Goal: Task Accomplishment & Management: Use online tool/utility

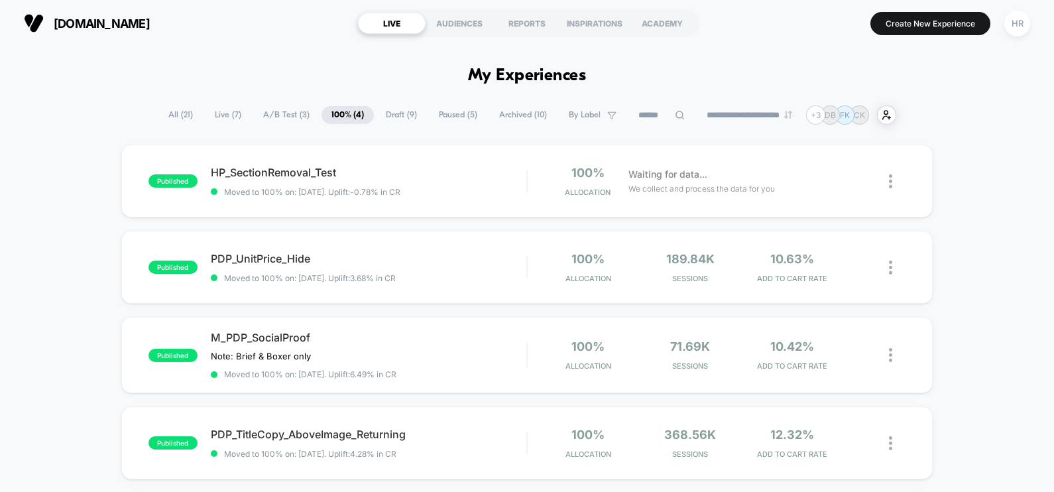
scroll to position [37, 0]
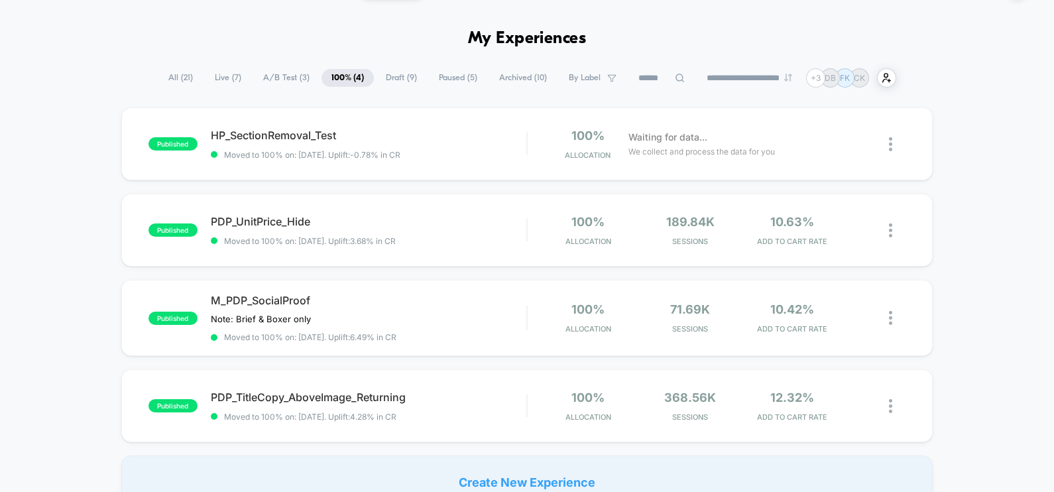
click at [445, 79] on span "Paused ( 5 )" at bounding box center [458, 78] width 58 height 18
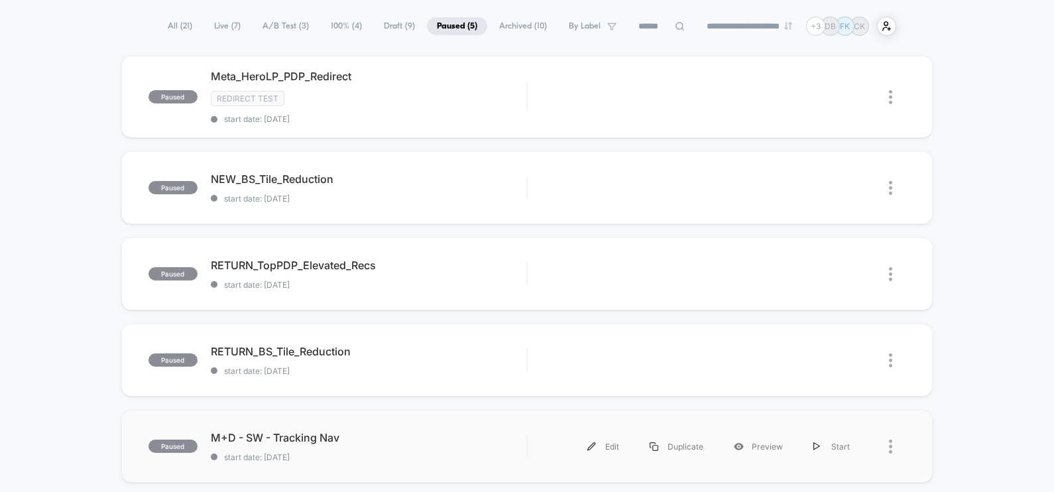
scroll to position [0, 0]
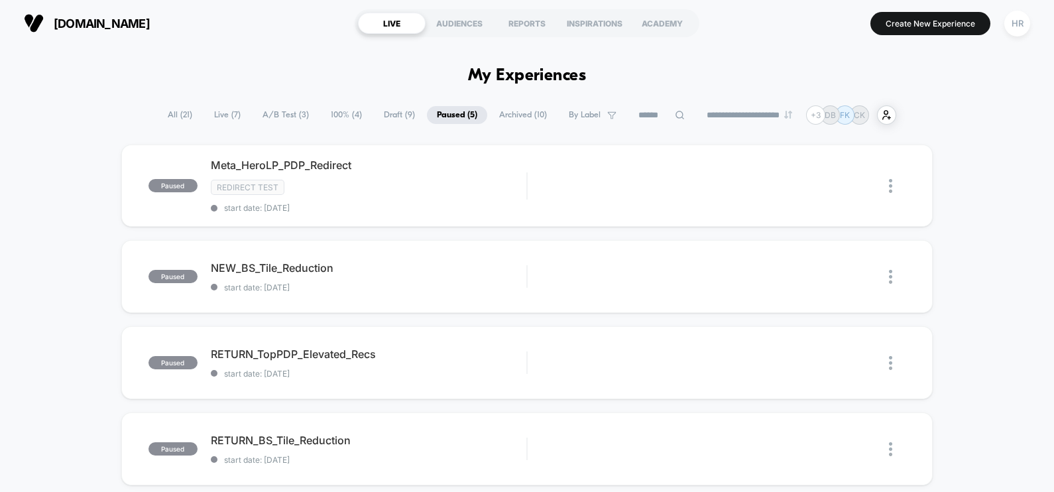
click at [182, 116] on span "All ( 21 )" at bounding box center [180, 115] width 44 height 18
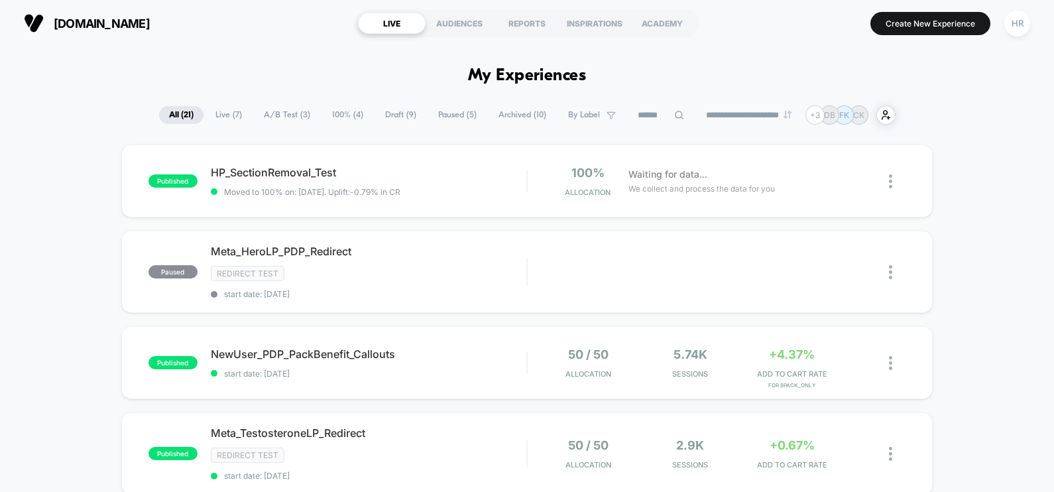
click at [289, 119] on span "A/B Test ( 3 )" at bounding box center [287, 115] width 66 height 18
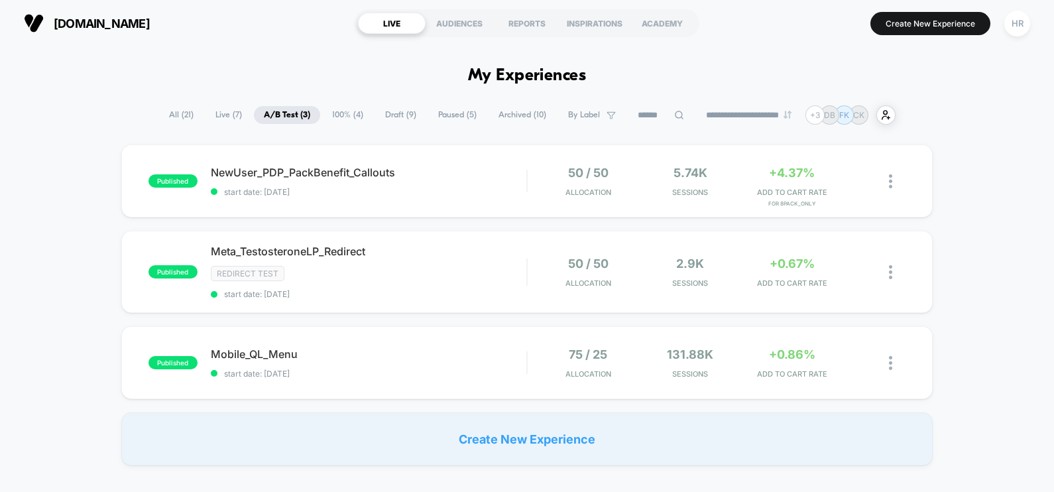
click at [177, 107] on span "All ( 21 )" at bounding box center [181, 115] width 44 height 18
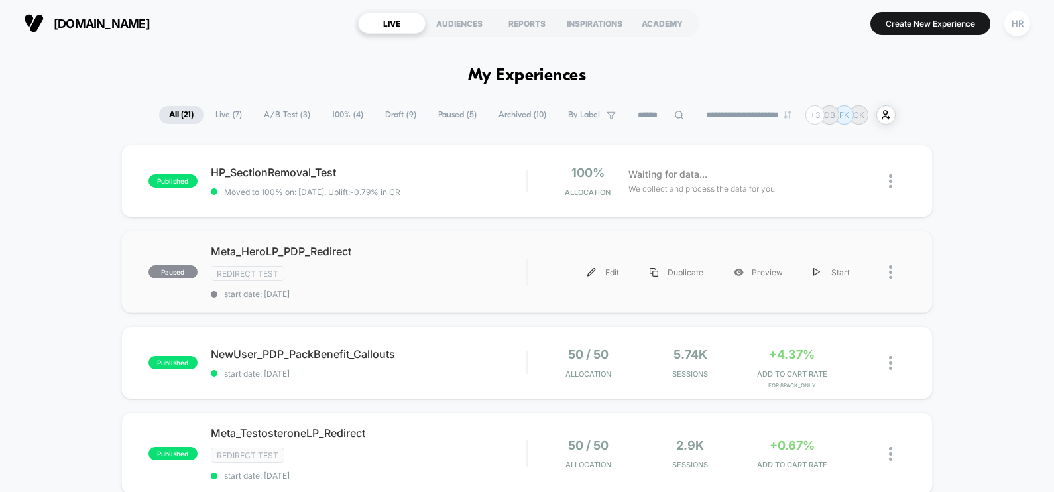
click at [624, 307] on div "paused Meta_HeroLP_PDP_Redirect Redirect Test start date: 8/11/2025 Edit Duplic…" at bounding box center [526, 272] width 811 height 82
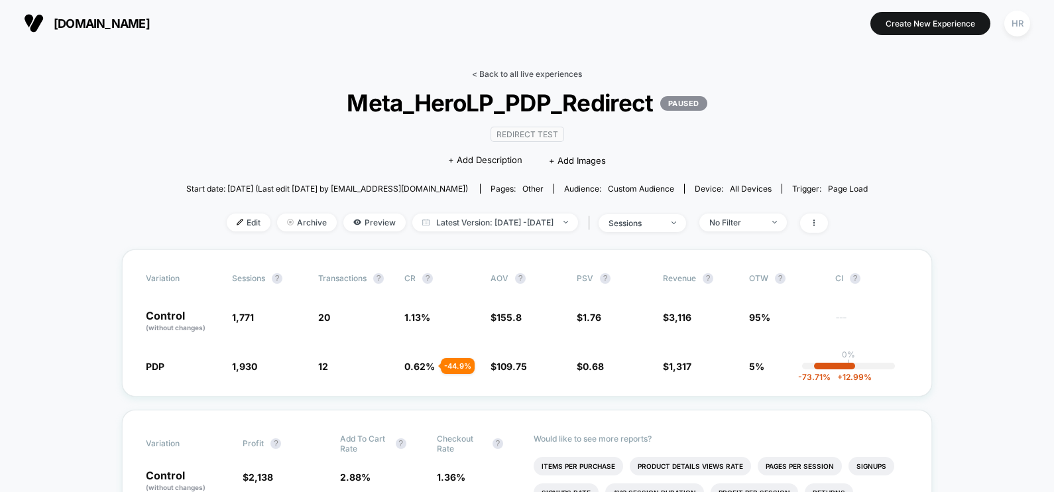
click at [528, 74] on link "< Back to all live experiences" at bounding box center [527, 74] width 110 height 10
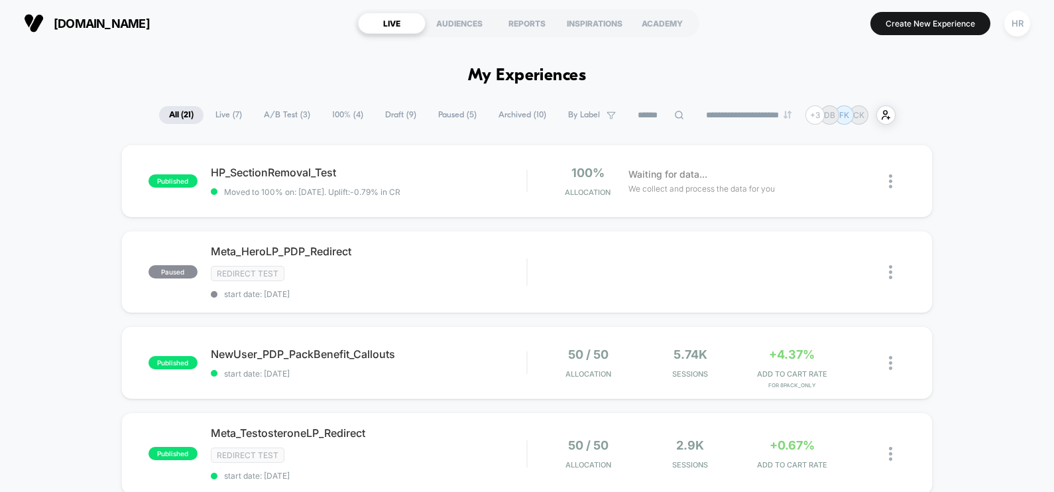
click at [331, 116] on span "100% ( 4 )" at bounding box center [347, 115] width 51 height 18
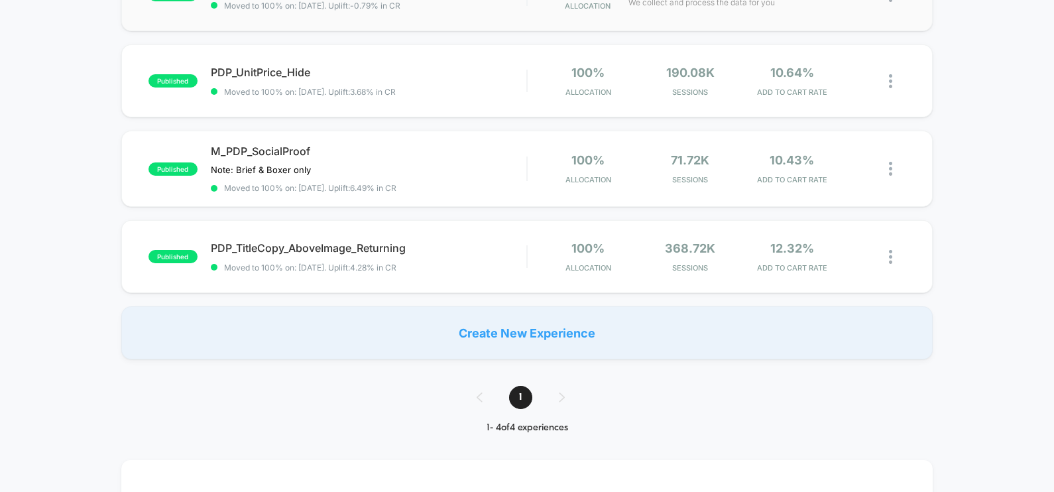
scroll to position [188, 0]
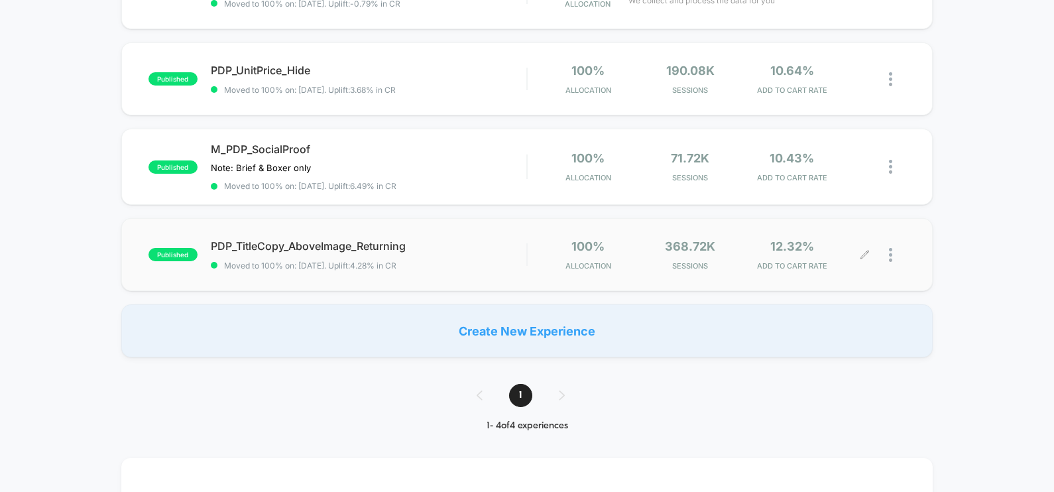
click at [893, 257] on div at bounding box center [897, 254] width 17 height 31
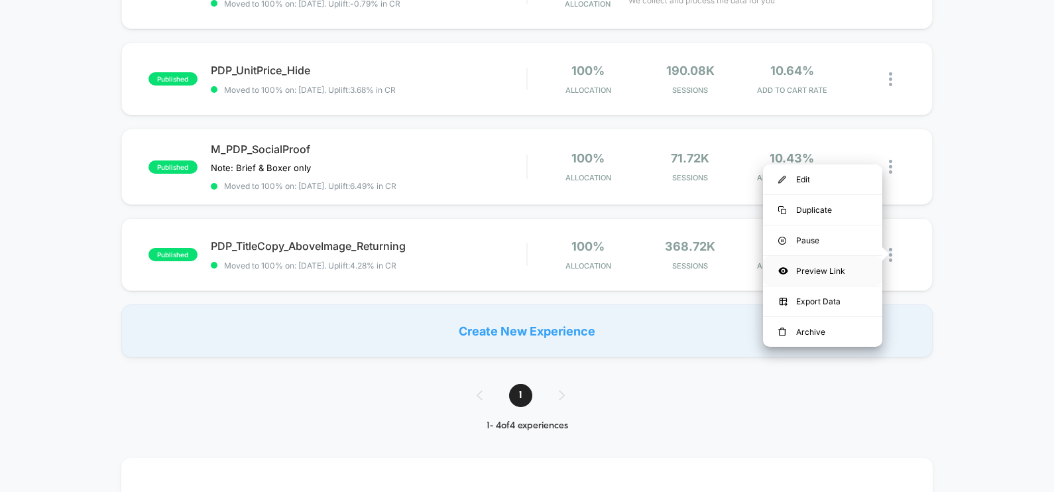
click at [825, 275] on div "Preview Link" at bounding box center [822, 271] width 119 height 30
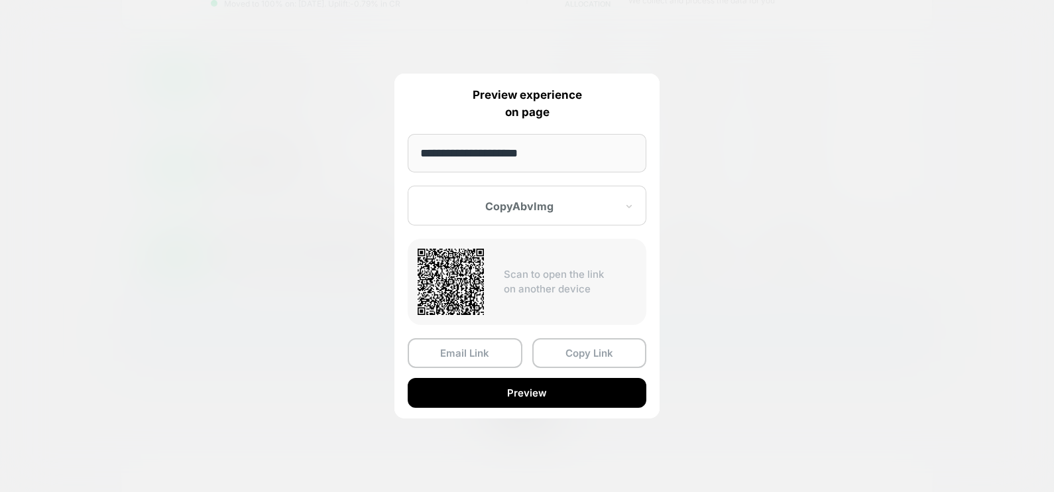
click at [772, 224] on div at bounding box center [527, 246] width 1054 height 492
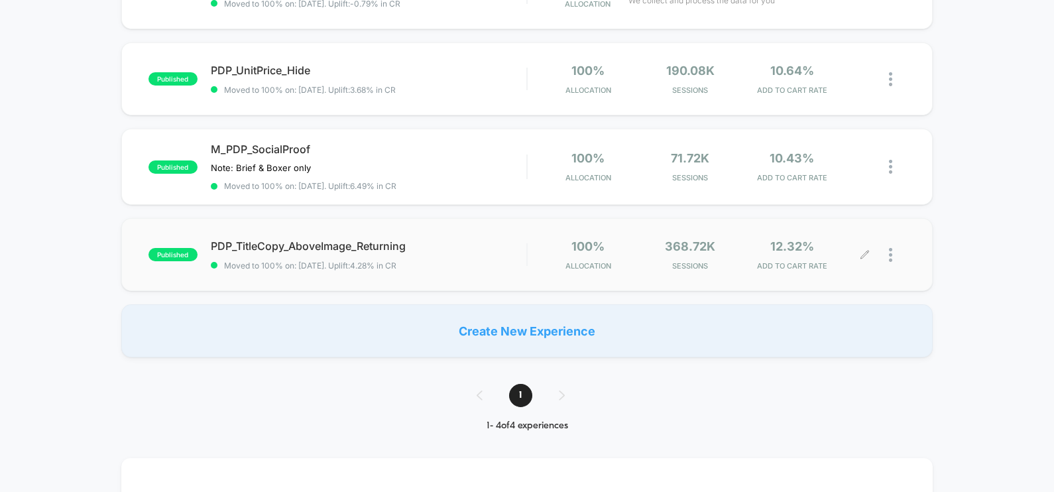
click at [892, 251] on div at bounding box center [897, 254] width 17 height 31
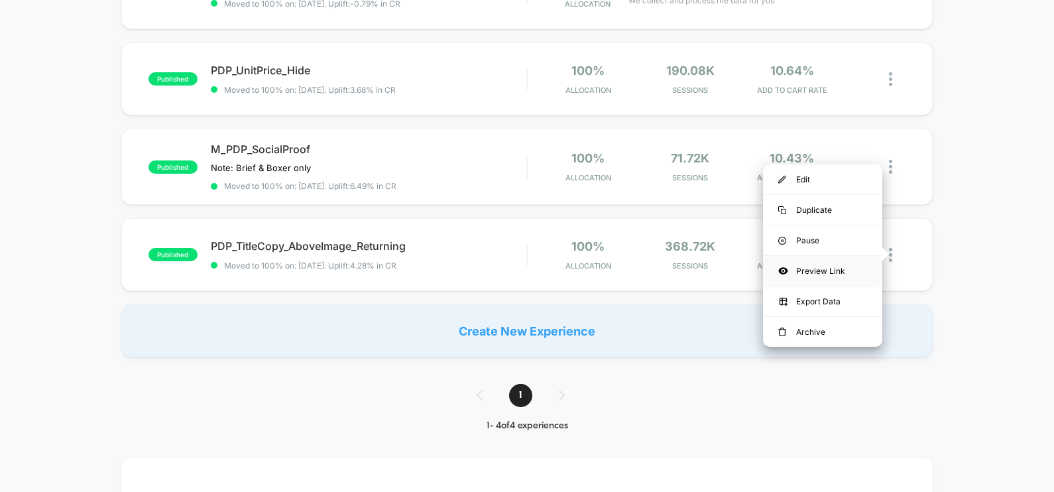
click at [804, 268] on div "Preview Link" at bounding box center [822, 271] width 119 height 30
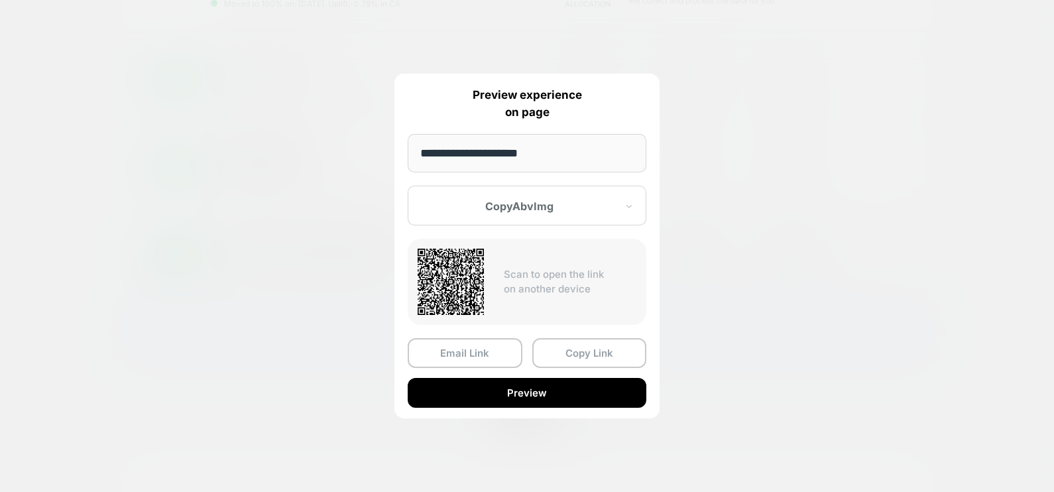
click at [562, 207] on div at bounding box center [519, 206] width 195 height 13
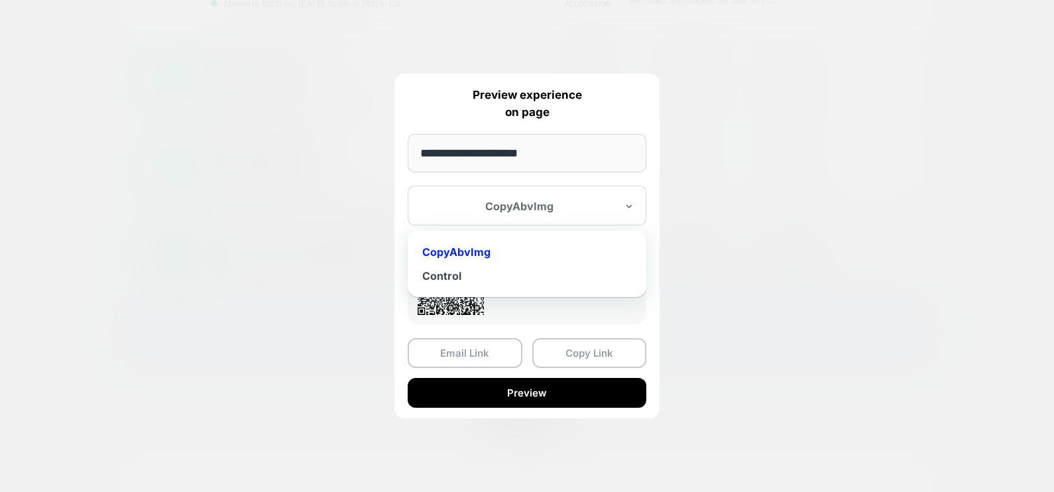
click at [562, 207] on div at bounding box center [519, 206] width 195 height 13
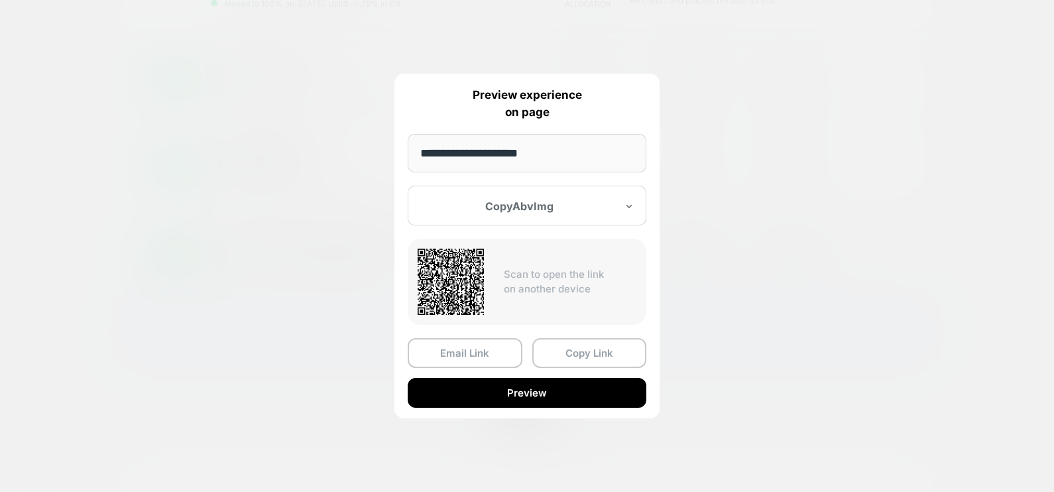
click at [562, 207] on div at bounding box center [519, 206] width 195 height 13
click at [549, 183] on div "**********" at bounding box center [526, 246] width 265 height 345
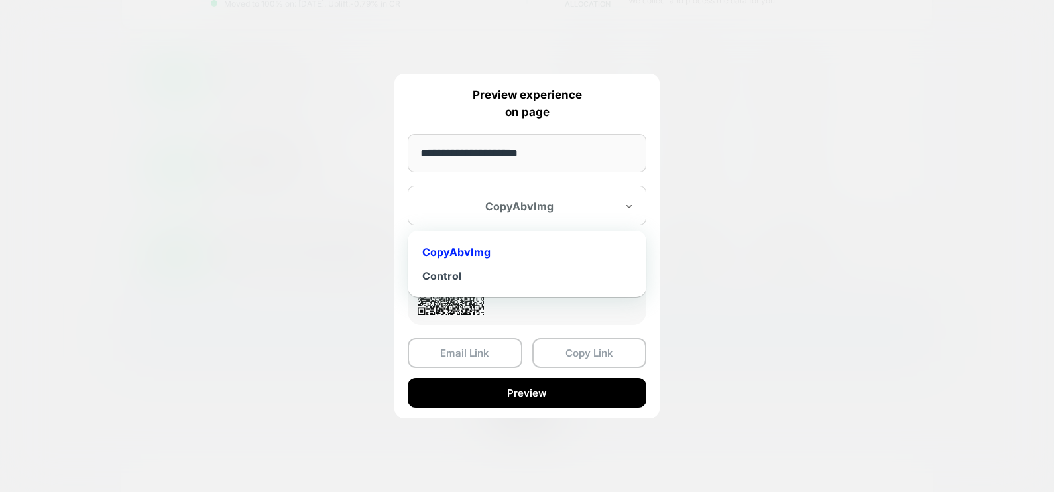
click at [547, 198] on div "CopyAbvImg" at bounding box center [527, 206] width 239 height 40
click at [612, 355] on button "Copy Link" at bounding box center [589, 353] width 115 height 30
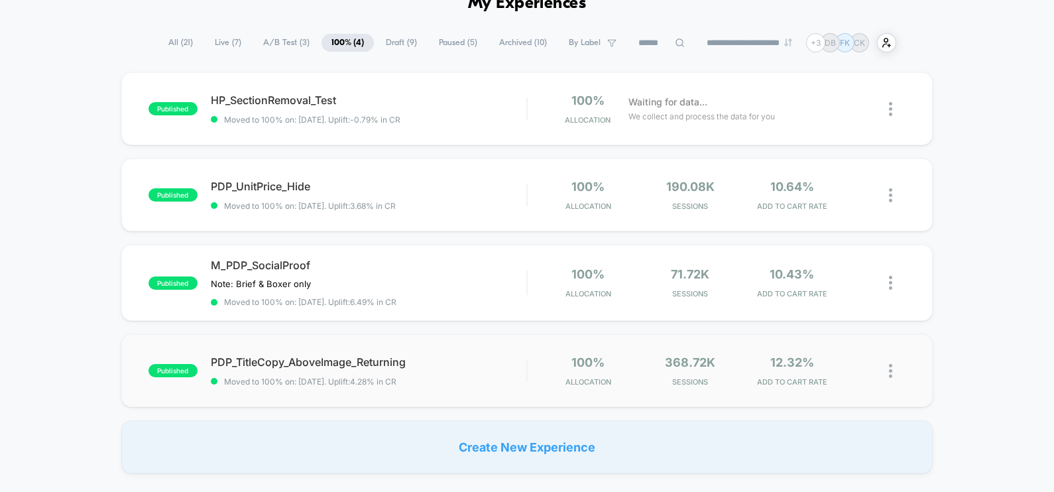
scroll to position [72, 0]
click at [501, 278] on div "M_PDP_SocialProof Note: Brief & Boxer only﻿ Click to edit experience details No…" at bounding box center [369, 283] width 316 height 48
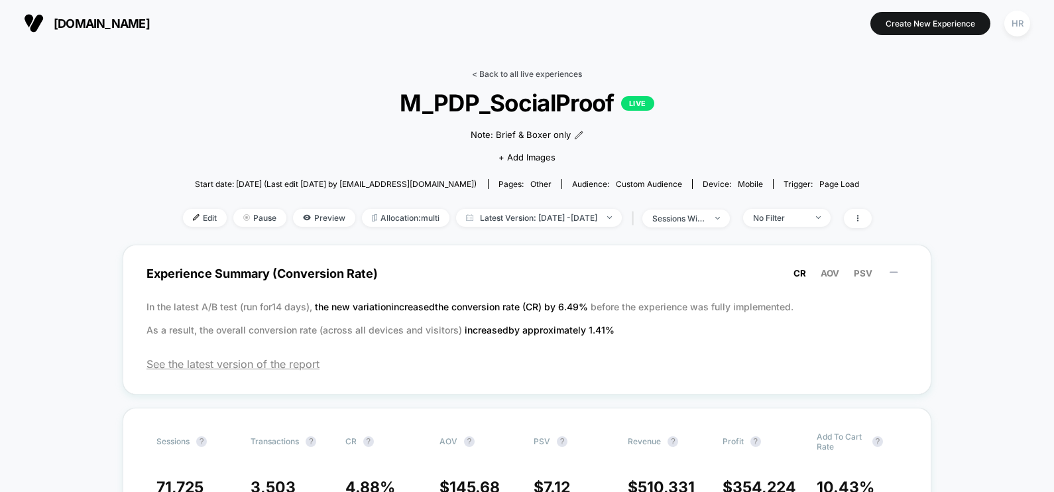
click at [514, 76] on link "< Back to all live experiences" at bounding box center [527, 74] width 110 height 10
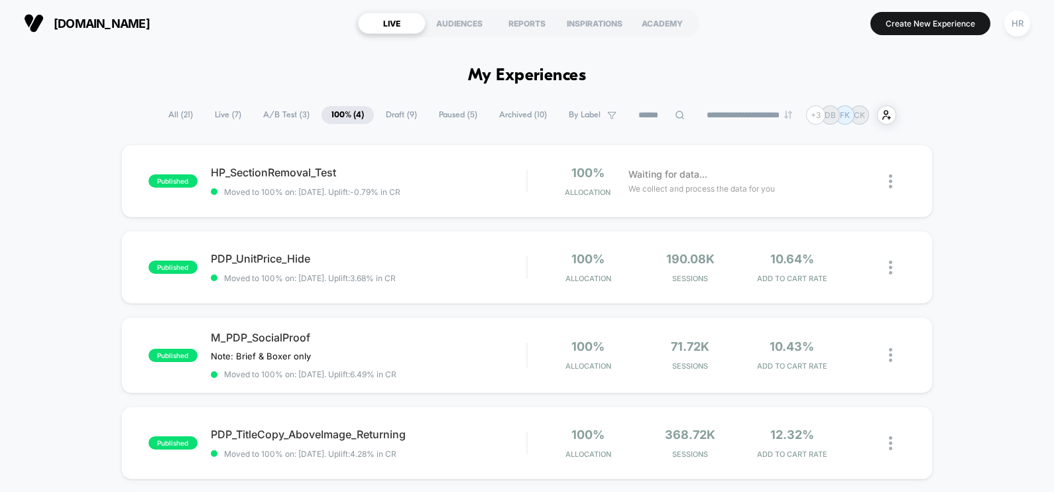
click at [272, 113] on span "A/B Test ( 3 )" at bounding box center [286, 115] width 66 height 18
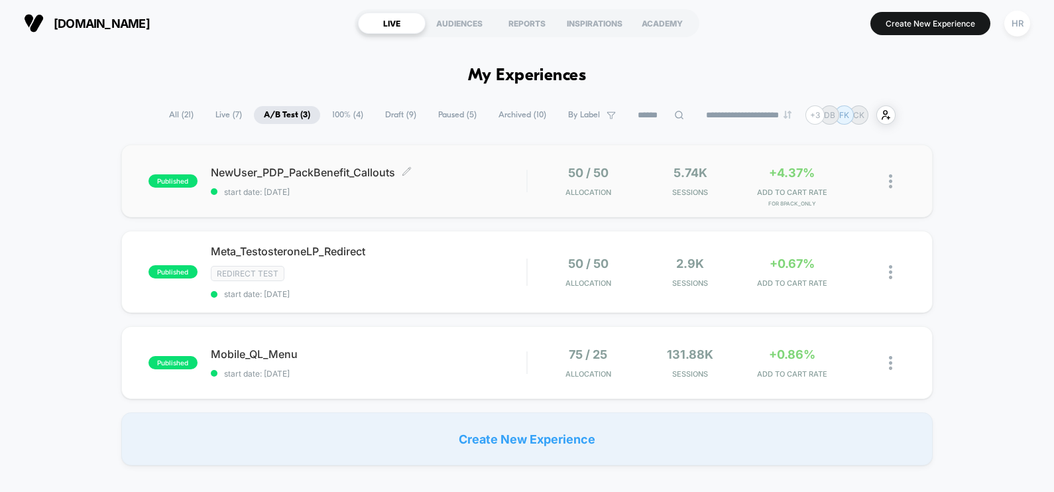
click at [483, 178] on span "NewUser_PDP_PackBenefit_Callouts Click to edit experience details" at bounding box center [369, 172] width 316 height 13
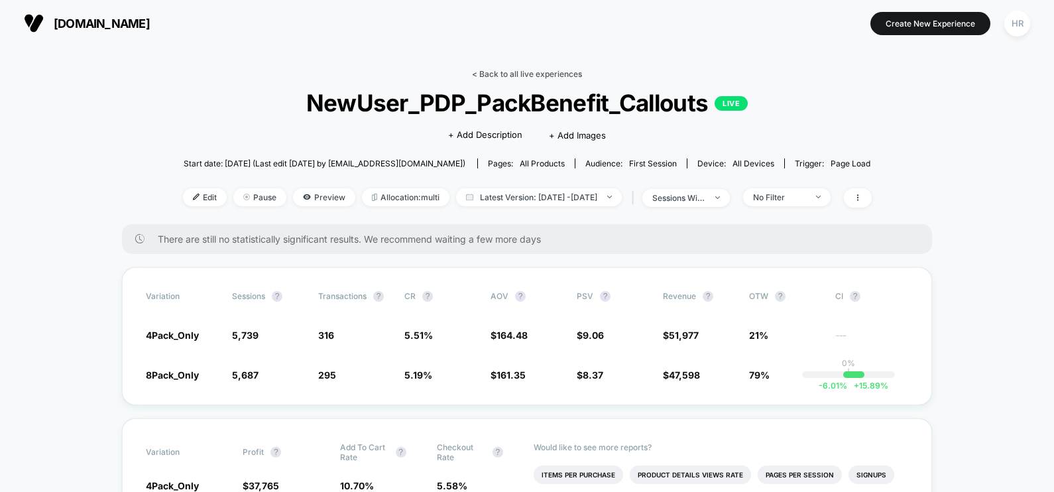
click at [537, 72] on link "< Back to all live experiences" at bounding box center [527, 74] width 110 height 10
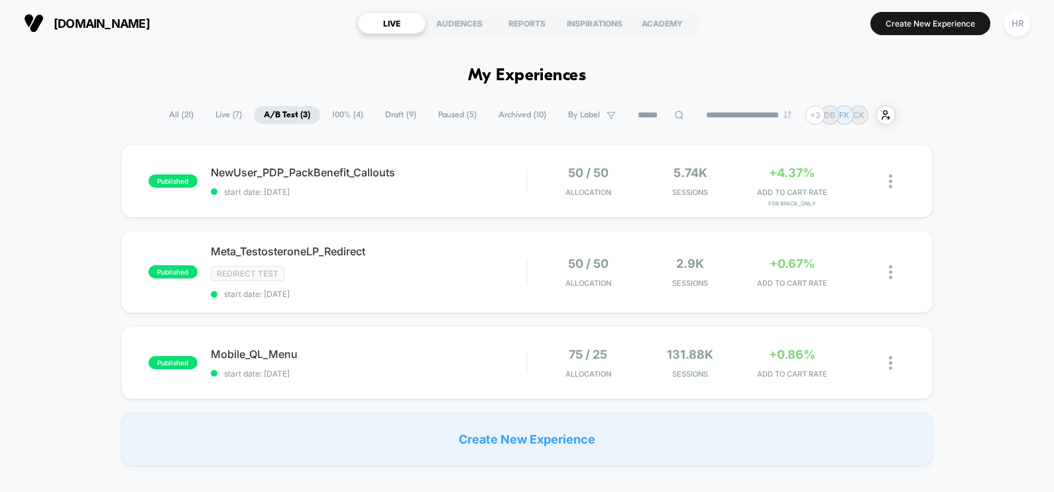
click at [458, 113] on span "Paused ( 5 )" at bounding box center [457, 115] width 58 height 18
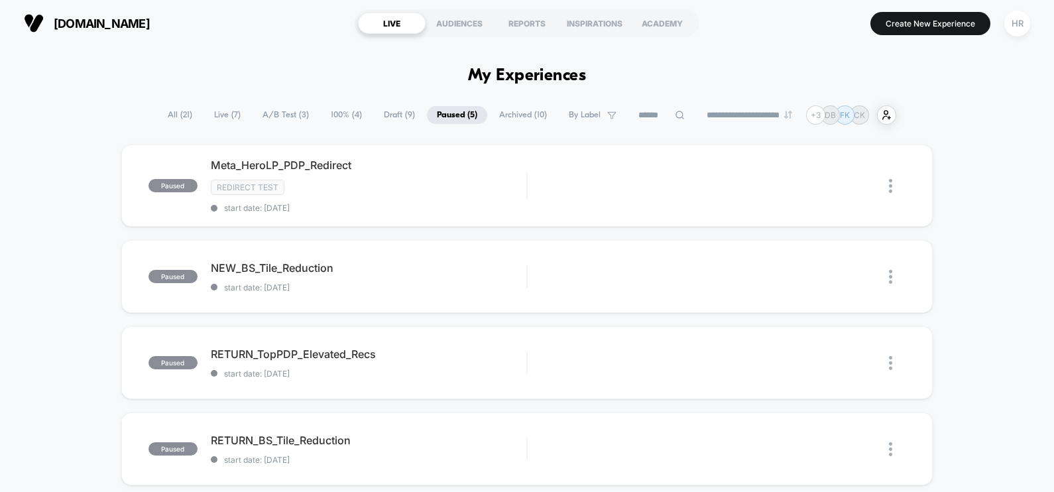
click at [498, 115] on span "Archived ( 10 )" at bounding box center [523, 115] width 68 height 18
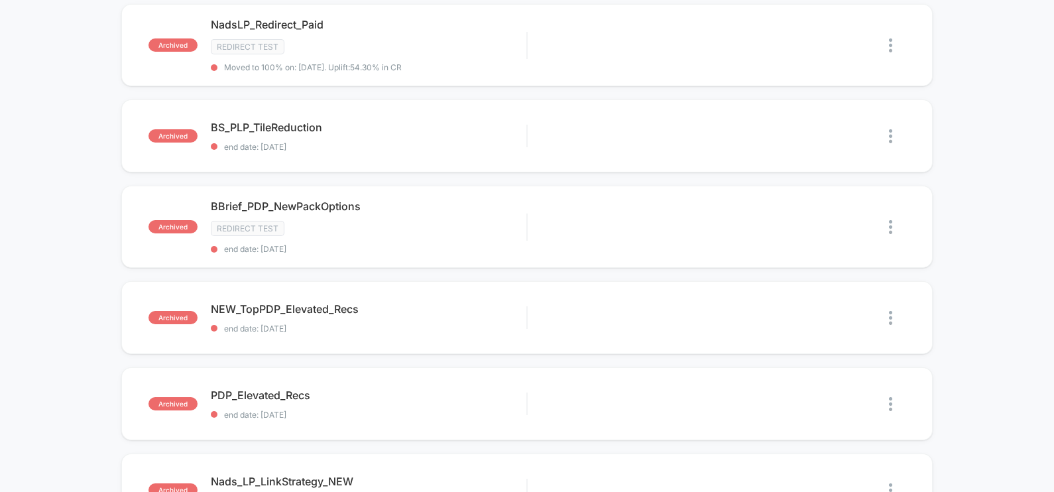
scroll to position [312, 0]
click at [459, 221] on div "Redirect Test" at bounding box center [369, 228] width 316 height 15
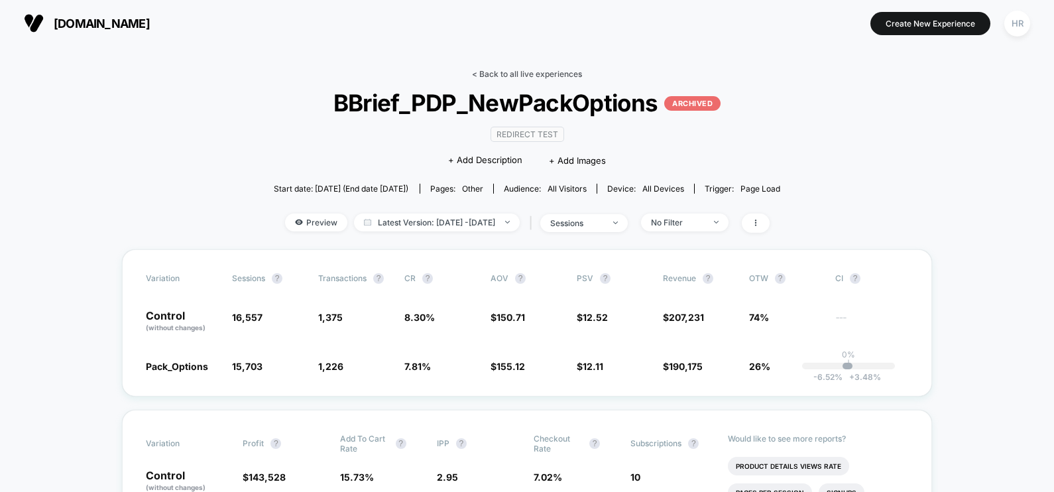
click at [491, 73] on link "< Back to all live experiences" at bounding box center [527, 74] width 110 height 10
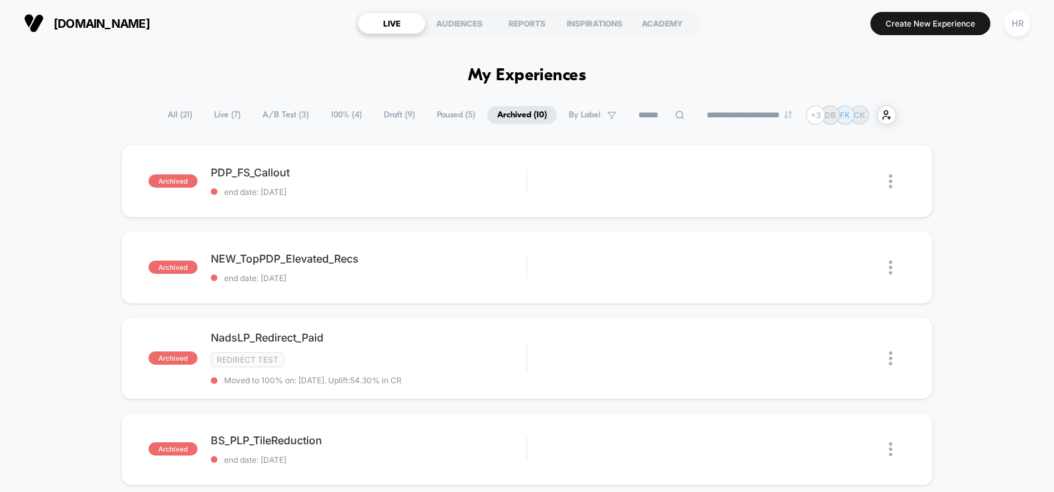
click at [172, 108] on span "All ( 21 )" at bounding box center [180, 115] width 44 height 18
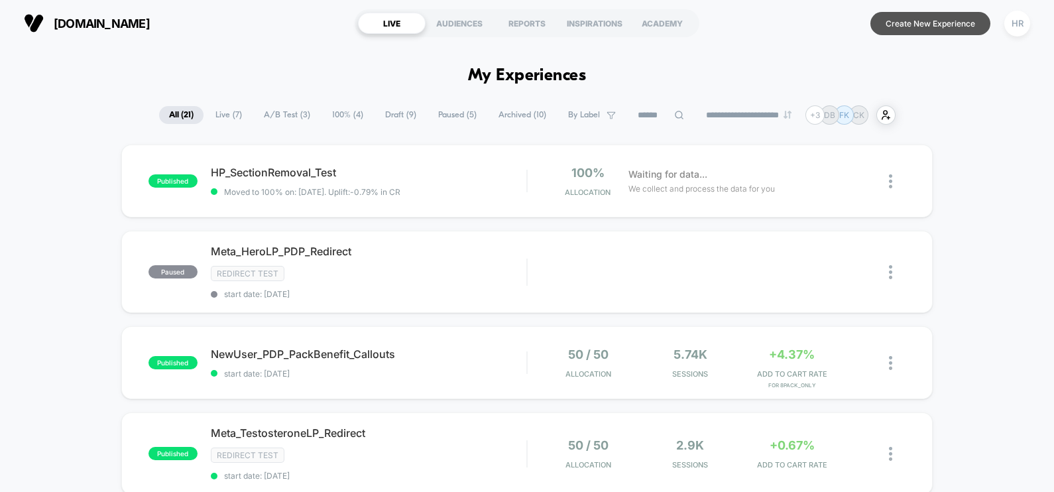
click at [910, 21] on button "Create New Experience" at bounding box center [930, 23] width 120 height 23
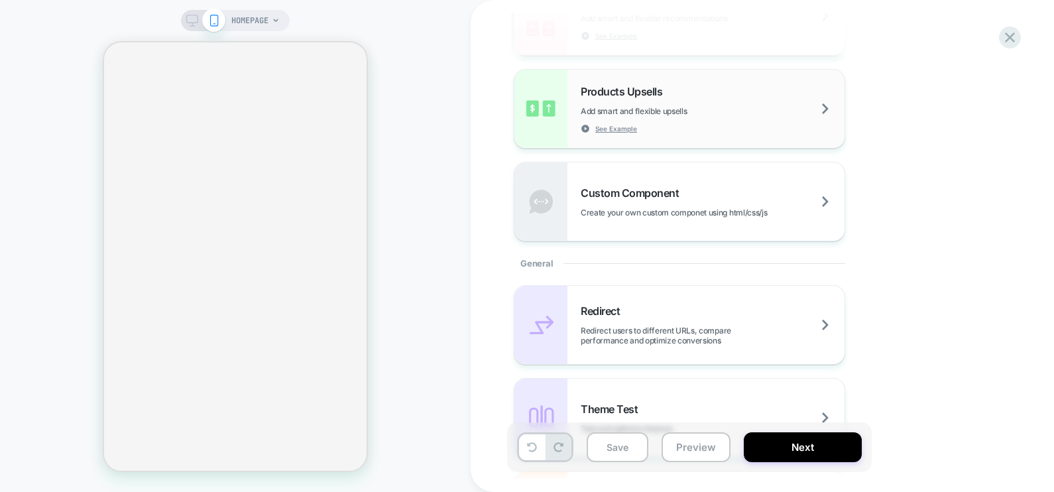
scroll to position [206, 0]
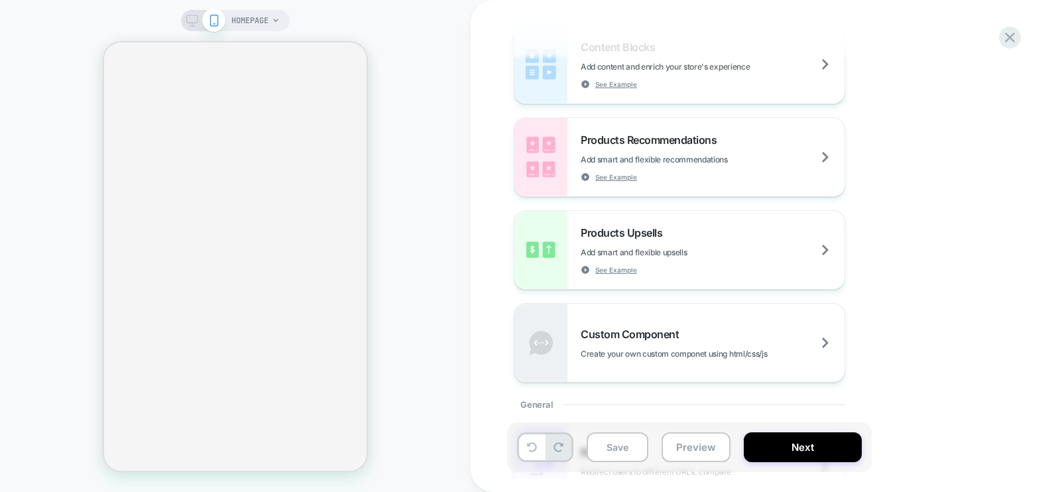
select select "*****"
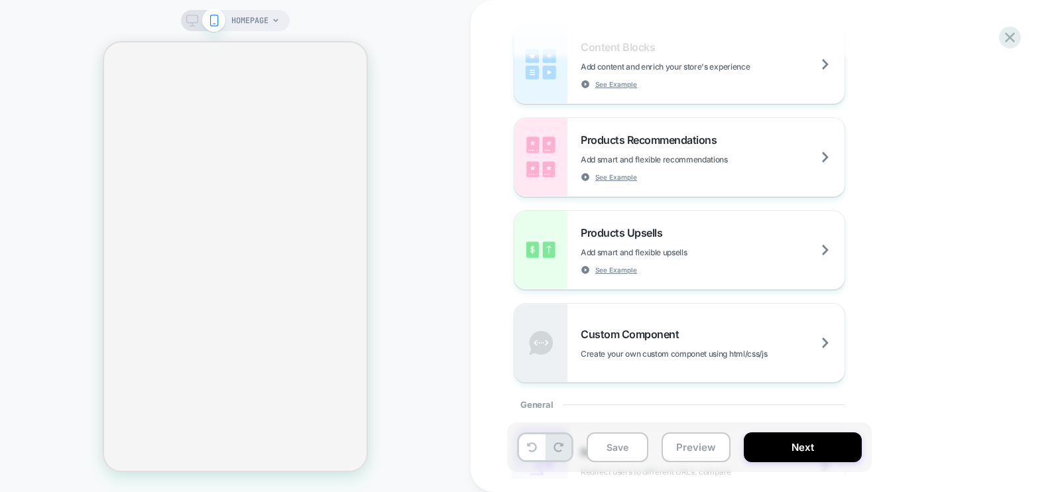
select select "*****"
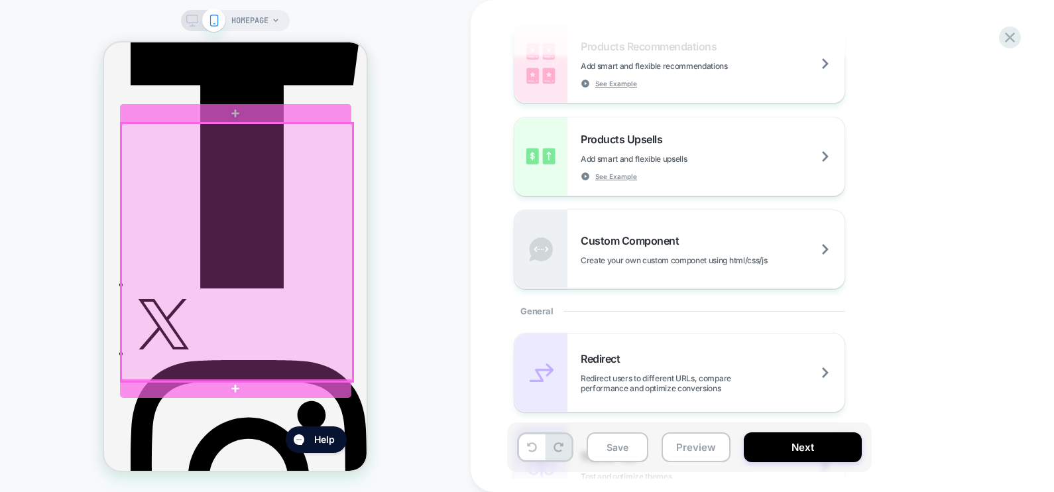
scroll to position [412, 0]
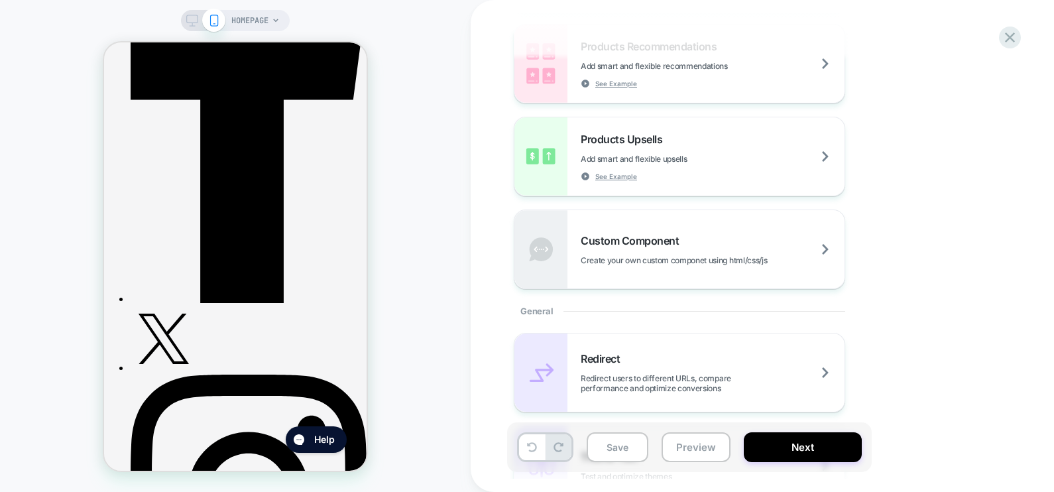
click at [273, 15] on div "HOMEPAGE" at bounding box center [255, 20] width 48 height 21
click at [261, 25] on span "HOMEPAGE" at bounding box center [249, 20] width 37 height 21
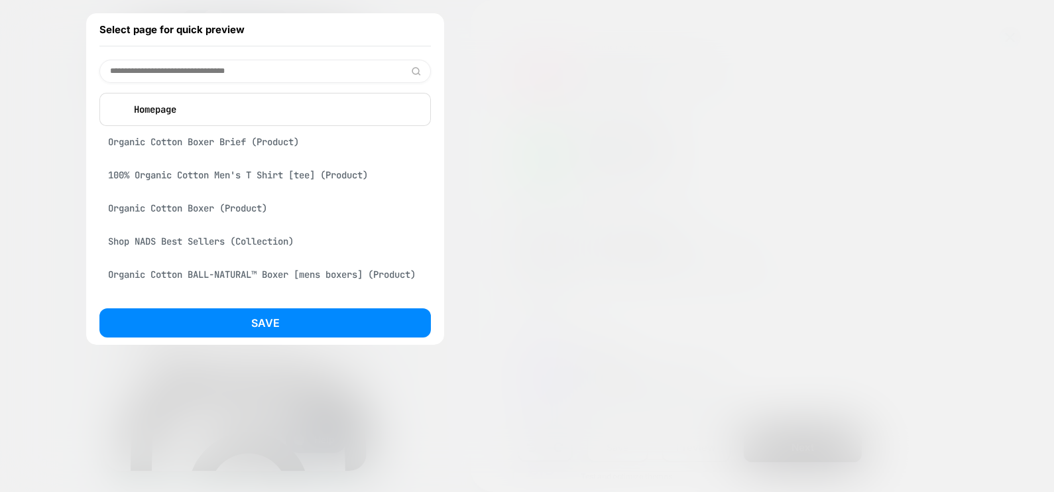
click at [241, 64] on input at bounding box center [264, 71] width 331 height 23
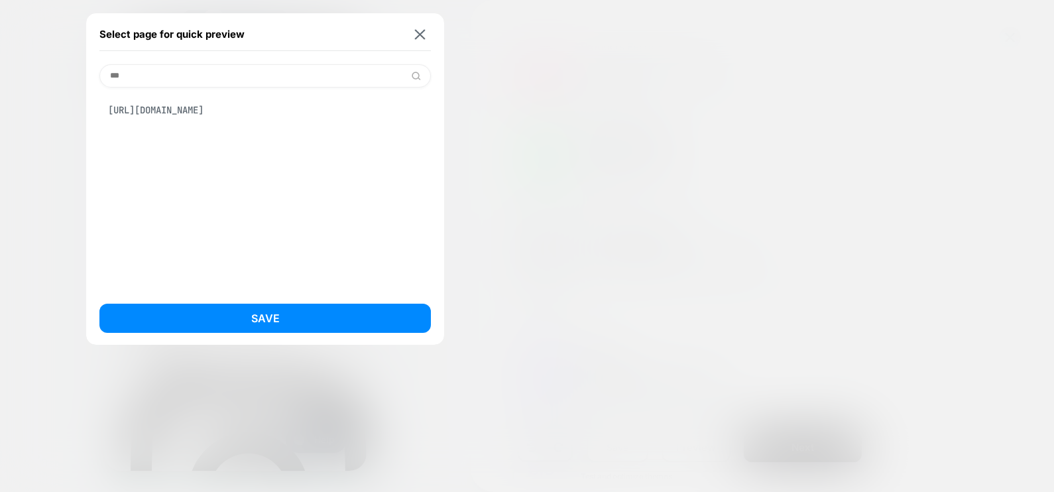
type input "***"
click at [249, 112] on div "https://nadsunder.com/pages/whynads" at bounding box center [264, 109] width 331 height 25
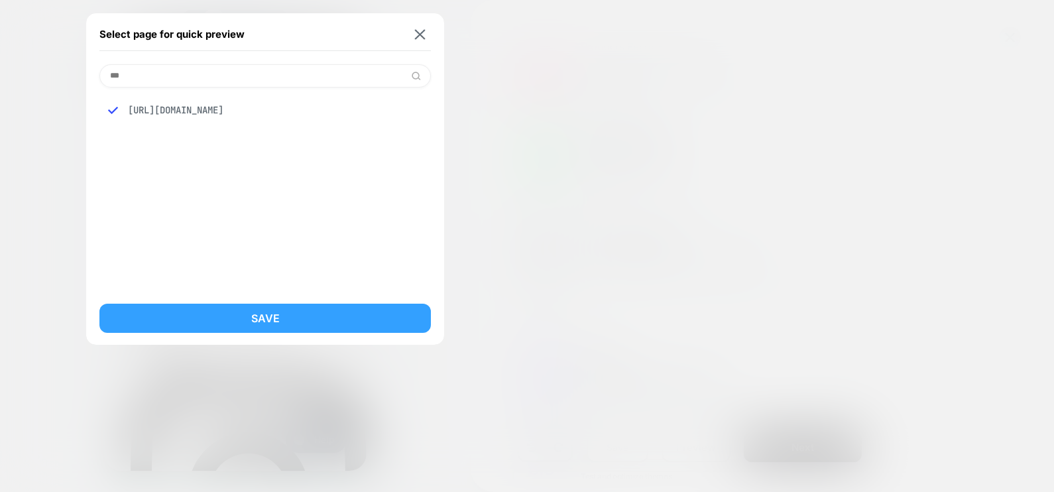
click at [242, 319] on button "Save" at bounding box center [264, 318] width 331 height 29
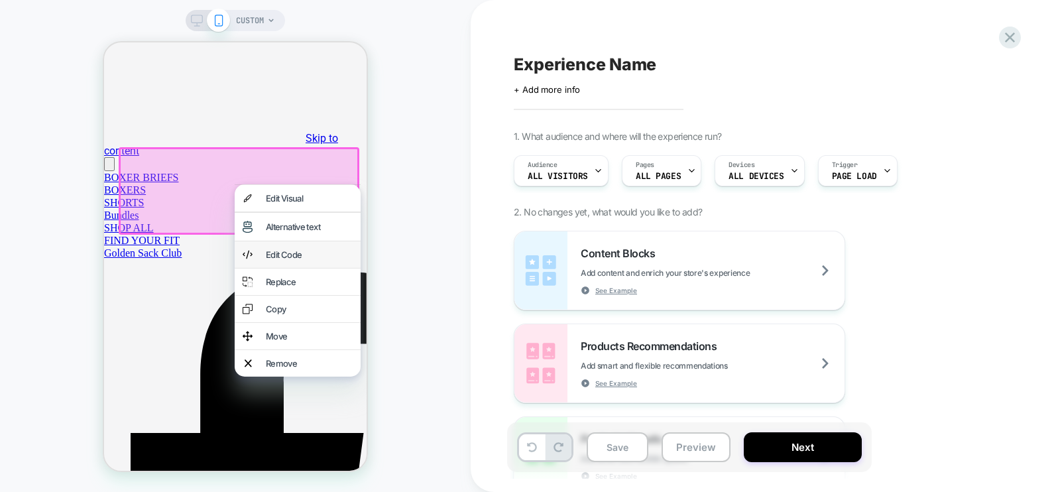
scroll to position [0, 0]
click at [296, 260] on div "Edit Code" at bounding box center [309, 254] width 87 height 11
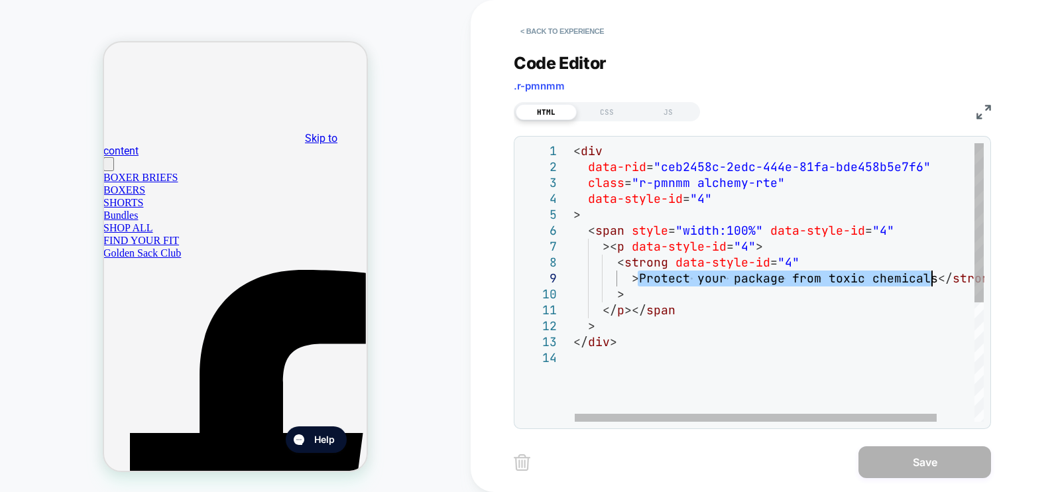
drag, startPoint x: 638, startPoint y: 276, endPoint x: 931, endPoint y: 276, distance: 292.4
click at [931, 276] on div "< div data-rid = "ceb2458c-2edc-444e-81fa-bde458b5e7f6" class = "r-pmnmm alchem…" at bounding box center [799, 385] width 453 height 485
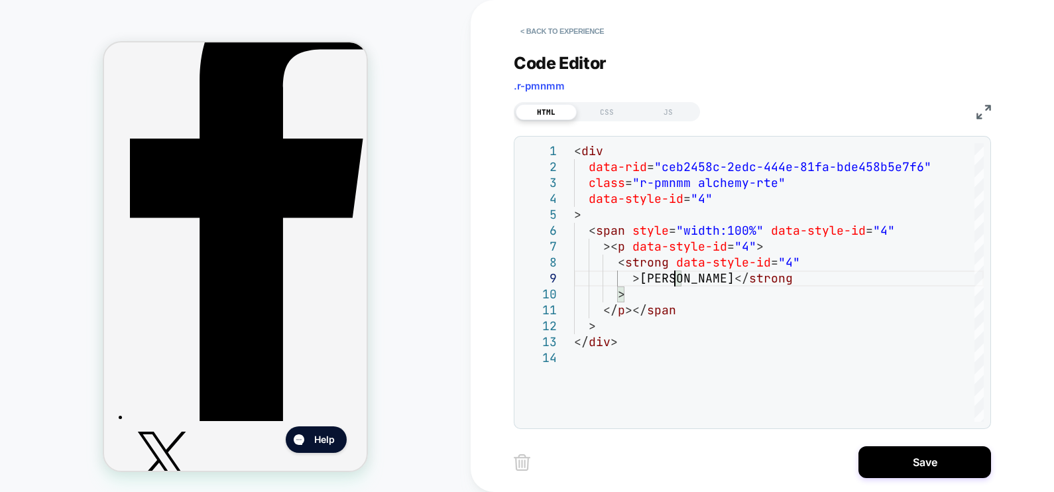
scroll to position [179, 1]
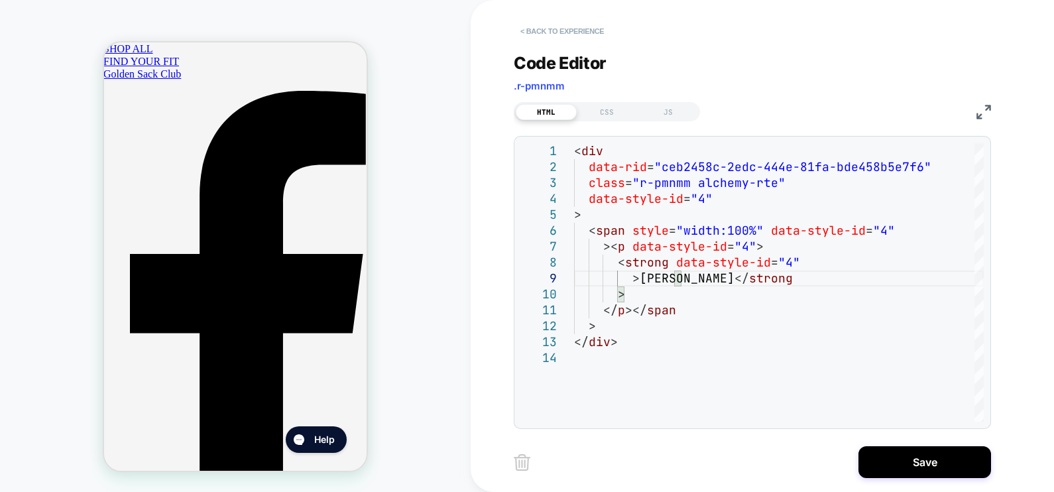
type textarea "**********"
click at [570, 29] on button "< Back to experience" at bounding box center [562, 31] width 97 height 21
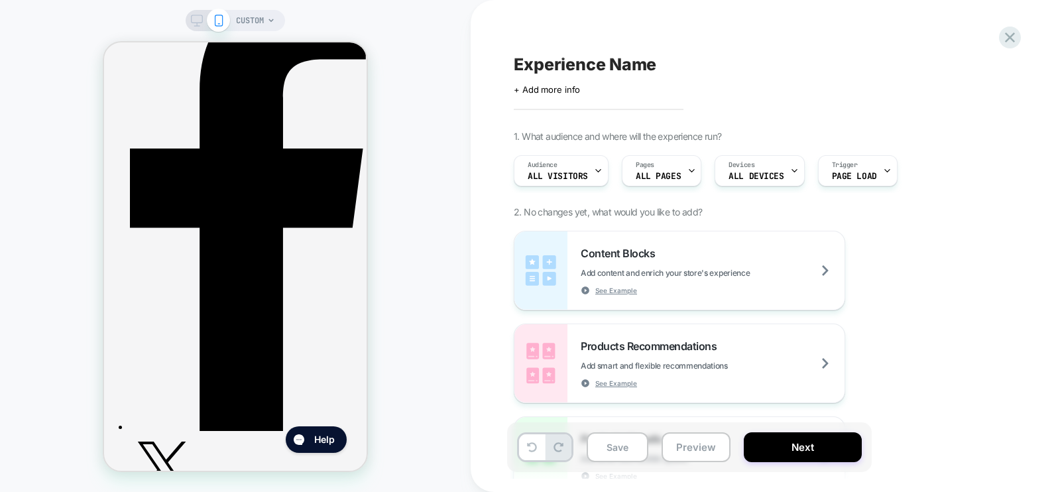
scroll to position [573, 1]
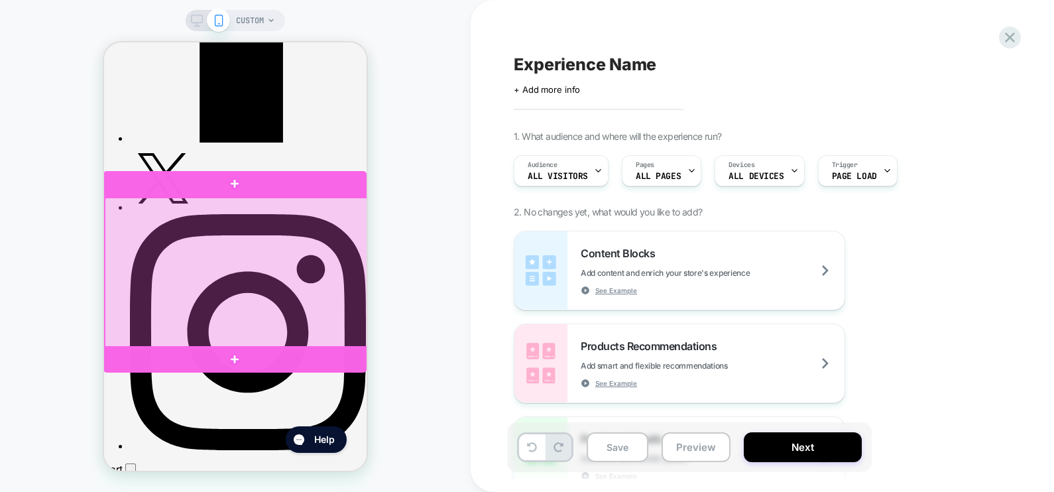
click at [114, 227] on div at bounding box center [236, 273] width 263 height 150
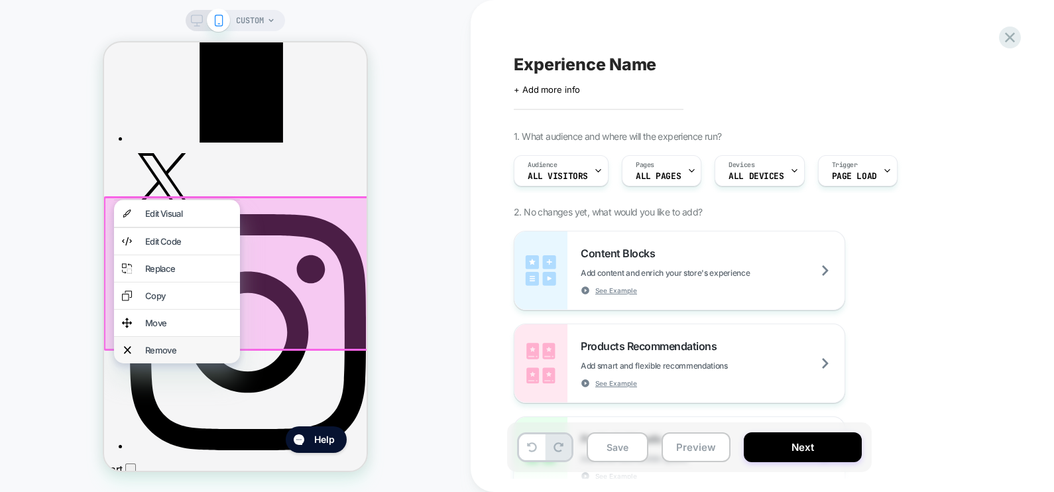
click at [167, 355] on div "Remove" at bounding box center [188, 350] width 87 height 11
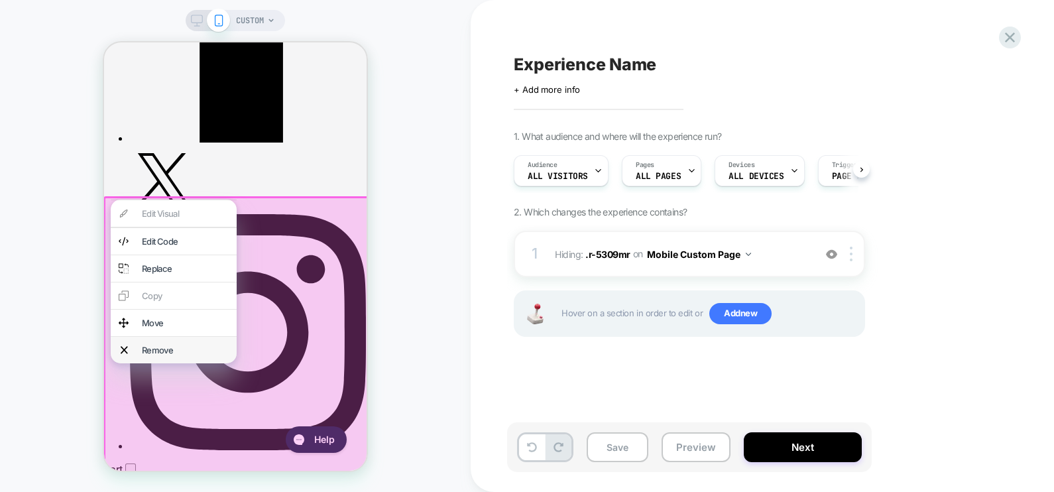
click at [166, 355] on div "Remove" at bounding box center [185, 350] width 87 height 11
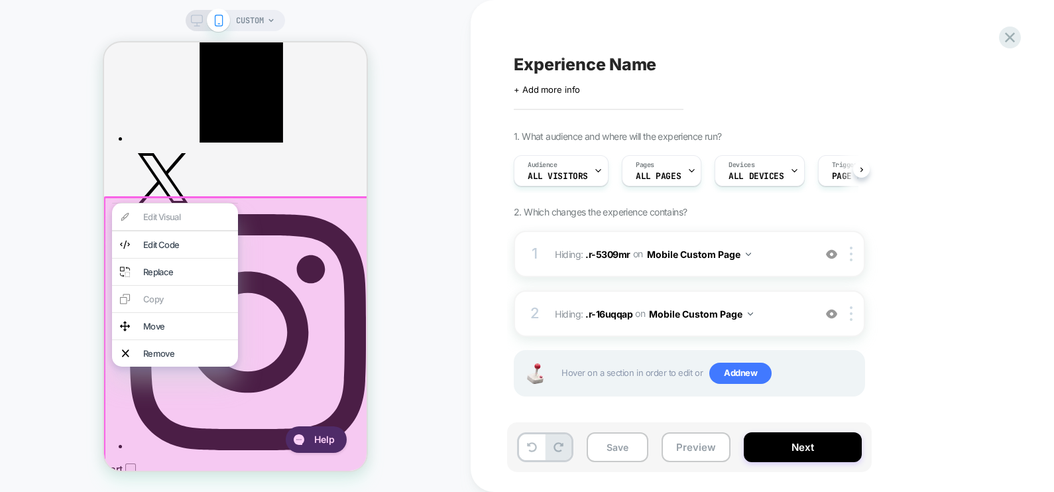
click at [427, 204] on div "CUSTOM" at bounding box center [235, 245] width 471 height 465
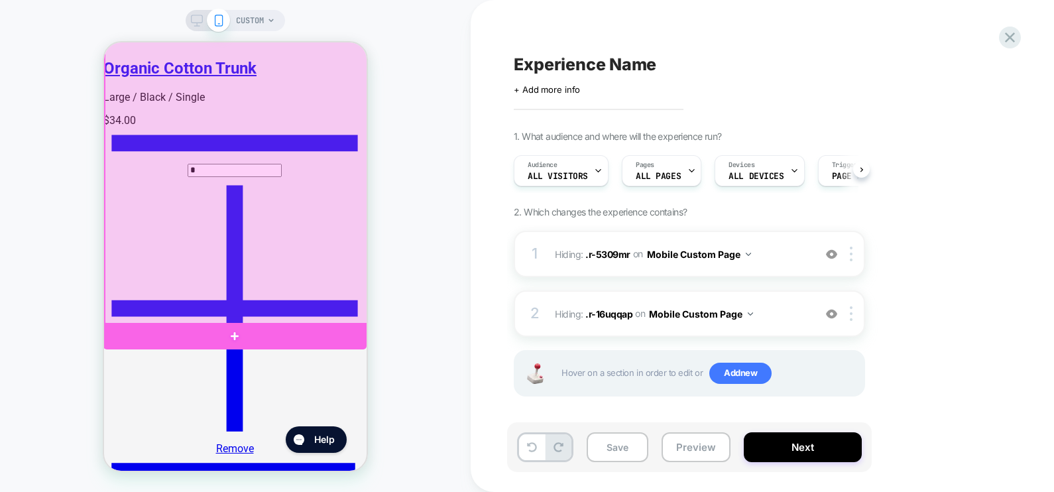
scroll to position [1213, 1]
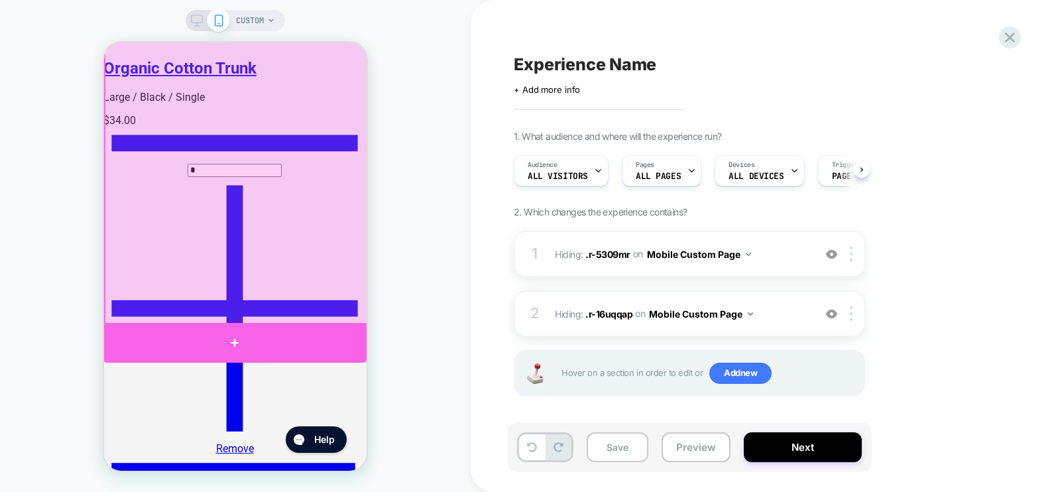
click at [179, 339] on div at bounding box center [234, 343] width 263 height 40
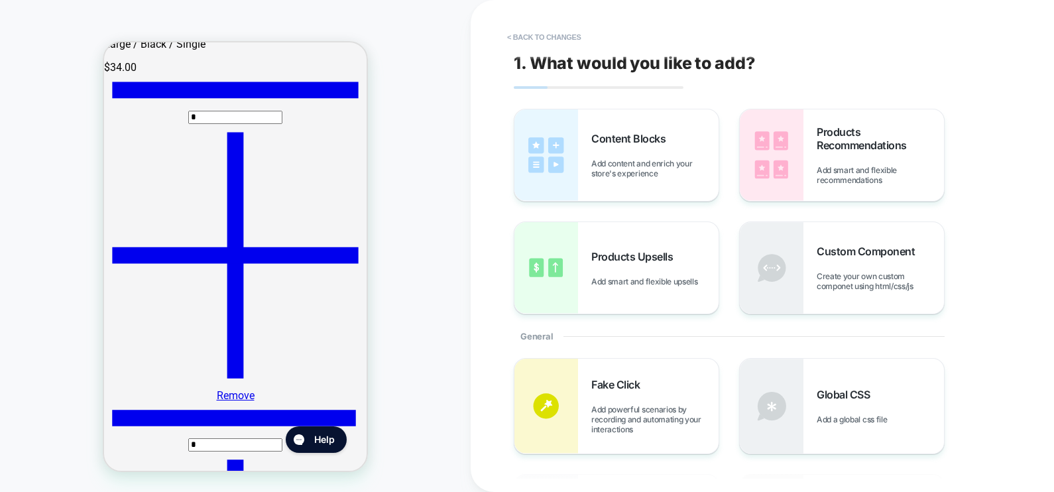
scroll to position [1304, 0]
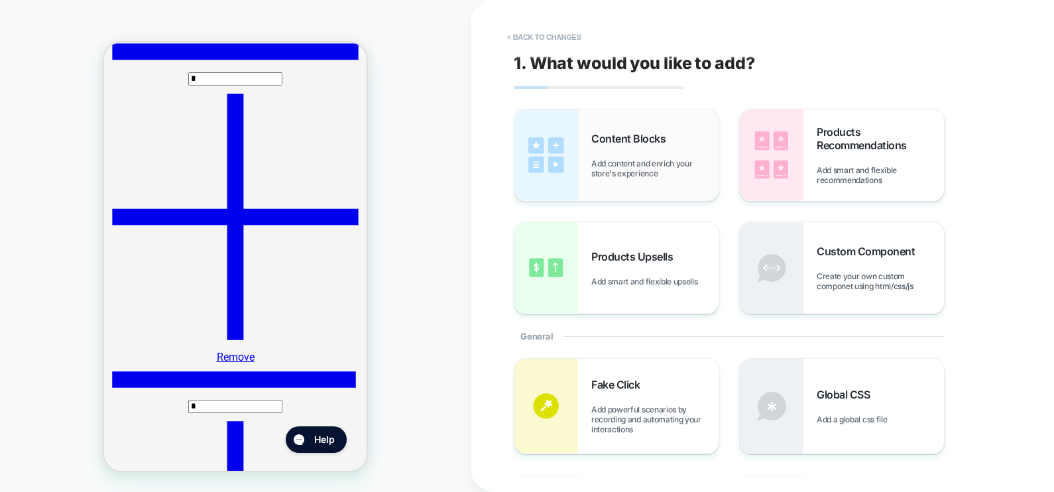
click at [619, 171] on span "Add content and enrich your store's experience" at bounding box center [654, 168] width 127 height 20
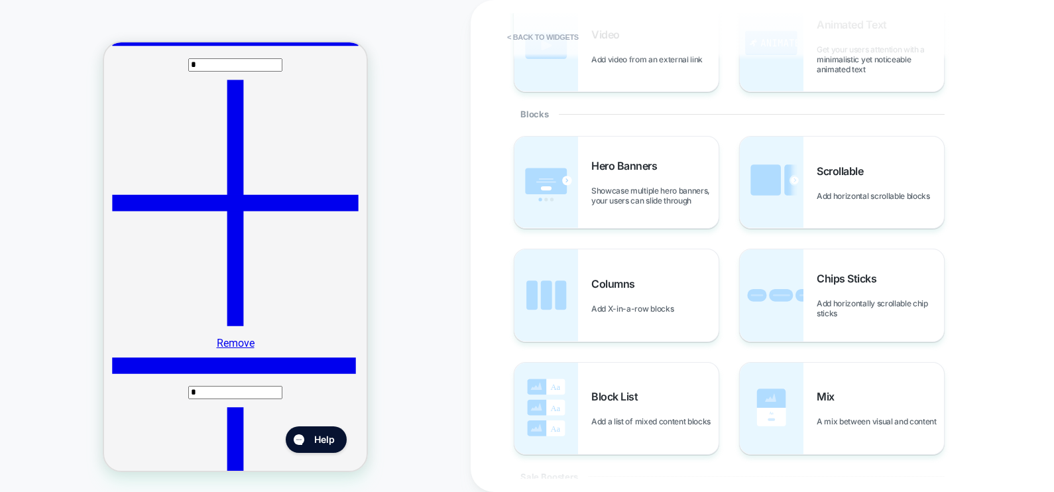
scroll to position [0, 0]
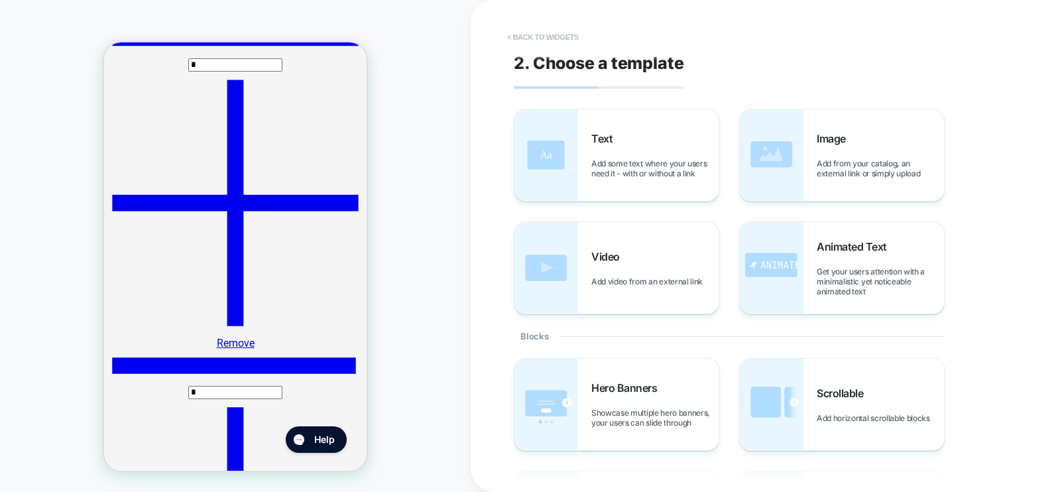
click at [540, 32] on button "< Back to widgets" at bounding box center [543, 37] width 85 height 21
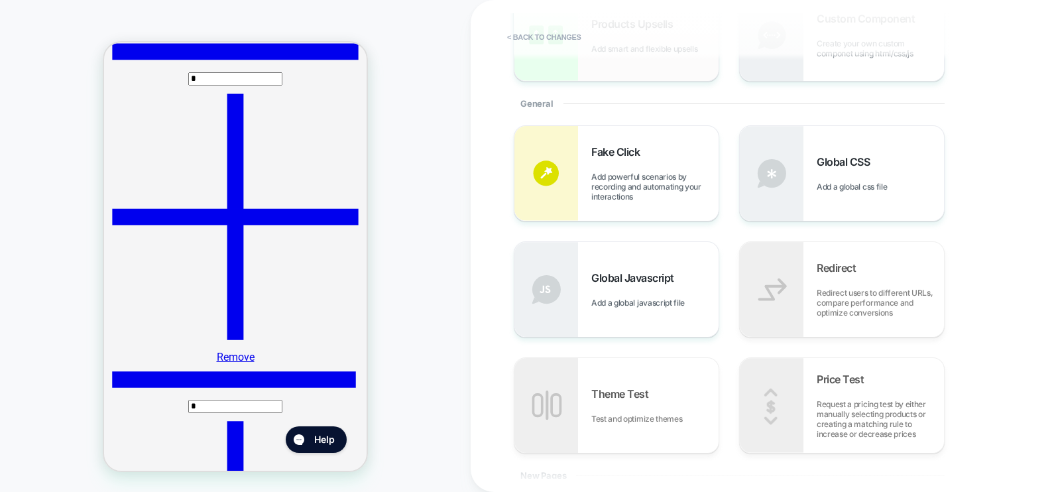
scroll to position [233, 0]
